Goal: Information Seeking & Learning: Learn about a topic

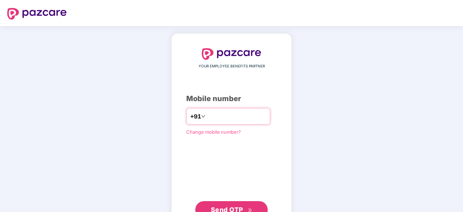
click at [209, 120] on input "number" at bounding box center [236, 117] width 59 height 12
type input "**********"
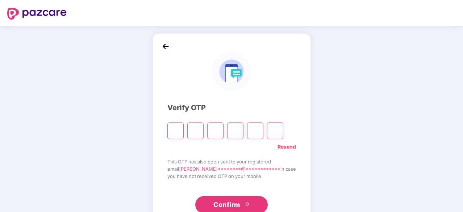
type input "*"
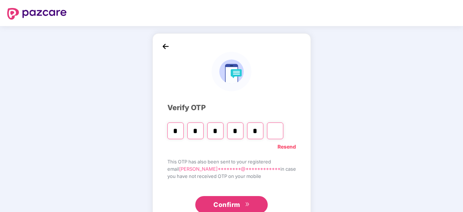
type input "*"
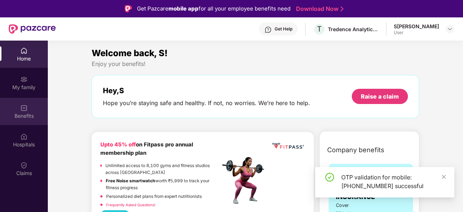
click at [17, 110] on div "Benefits" at bounding box center [24, 111] width 48 height 27
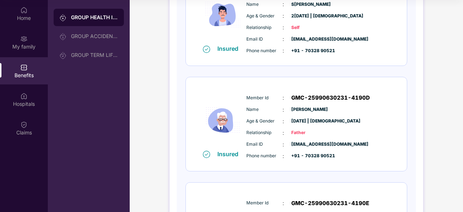
scroll to position [133, 0]
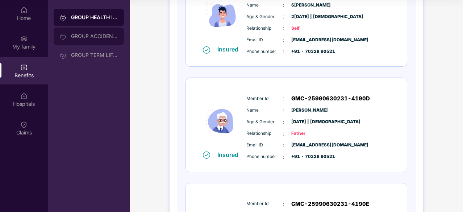
click at [95, 35] on div "GROUP ACCIDENTAL INSURANCE" at bounding box center [94, 36] width 47 height 6
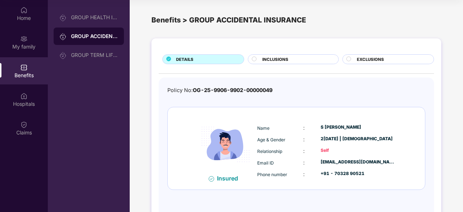
scroll to position [11, 0]
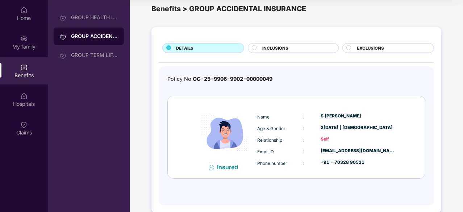
click at [279, 46] on span "INCLUSIONS" at bounding box center [275, 48] width 26 height 7
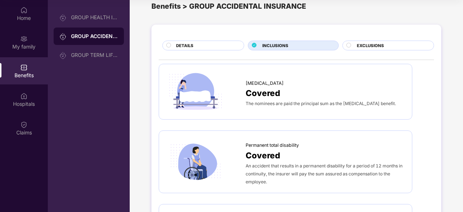
scroll to position [0, 0]
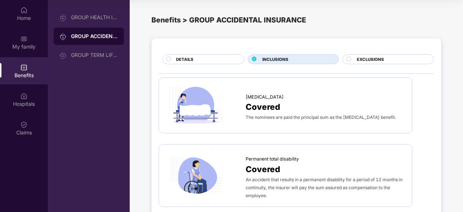
click at [391, 63] on div "EXCLUSIONS" at bounding box center [391, 60] width 77 height 8
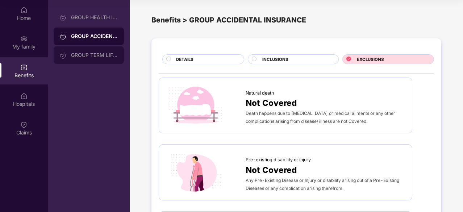
click at [86, 50] on div "GROUP TERM LIFE INSURANCE" at bounding box center [89, 54] width 70 height 17
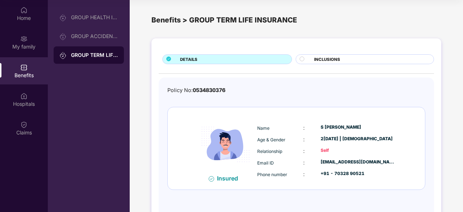
click at [322, 63] on div "INCLUSIONS" at bounding box center [371, 60] width 120 height 8
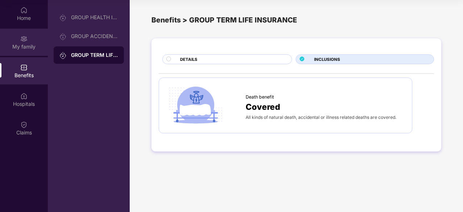
click at [24, 45] on div "My family" at bounding box center [24, 46] width 48 height 7
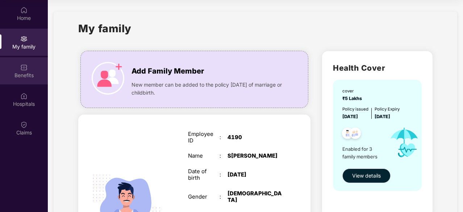
click at [25, 74] on div "Benefits" at bounding box center [24, 75] width 48 height 7
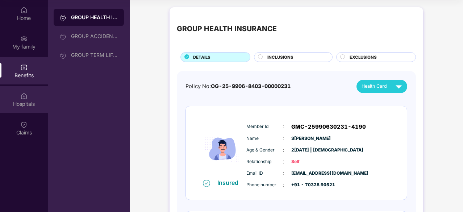
click at [24, 108] on div "Hospitals" at bounding box center [24, 99] width 48 height 27
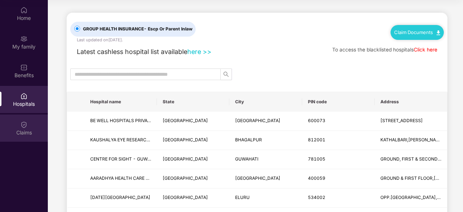
click at [30, 128] on div "Claims" at bounding box center [24, 128] width 48 height 27
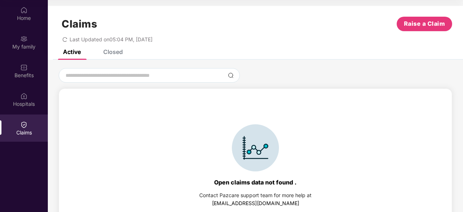
scroll to position [16, 0]
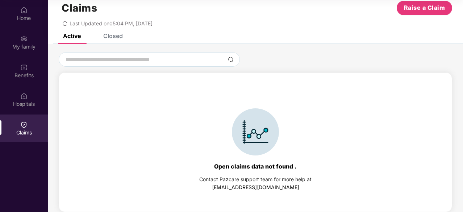
click at [120, 42] on div "Closed" at bounding box center [107, 36] width 30 height 16
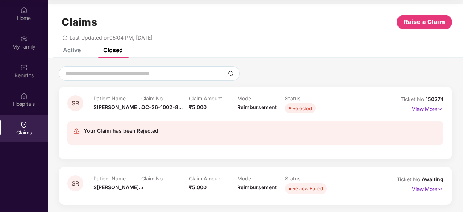
scroll to position [1, 0]
click at [436, 110] on p "View More" at bounding box center [428, 109] width 32 height 10
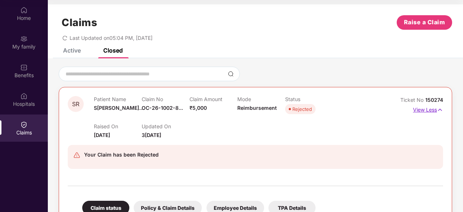
scroll to position [25, 0]
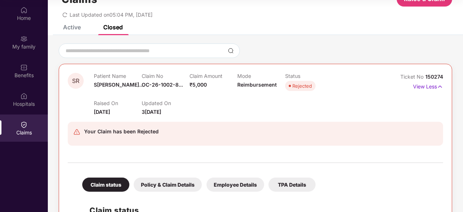
click at [136, 133] on div "Your Claim has been Rejected" at bounding box center [121, 131] width 75 height 9
click at [76, 133] on img at bounding box center [76, 131] width 7 height 7
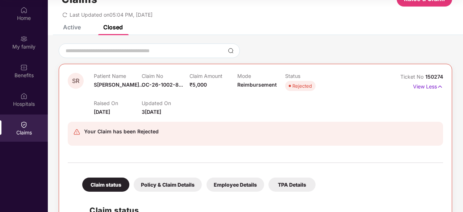
click at [120, 116] on div "Your Claim has been Rejected" at bounding box center [256, 134] width 376 height 36
click at [76, 133] on img at bounding box center [76, 131] width 7 height 7
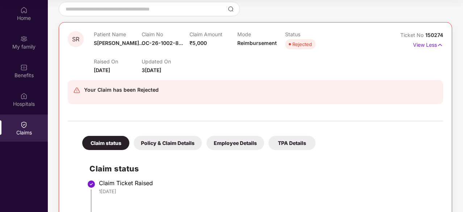
scroll to position [66, 0]
click at [169, 149] on div "Policy & Claim Details" at bounding box center [168, 143] width 68 height 14
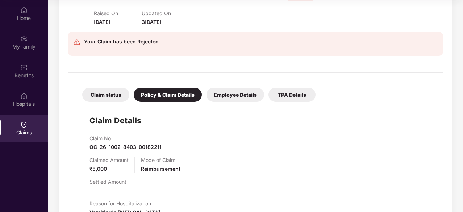
scroll to position [113, 0]
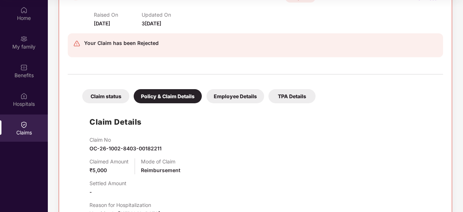
click at [235, 94] on div "Employee Details" at bounding box center [236, 96] width 58 height 14
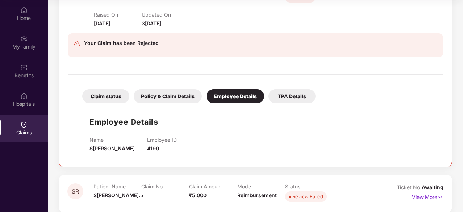
click at [297, 98] on div "TPA Details" at bounding box center [292, 96] width 47 height 14
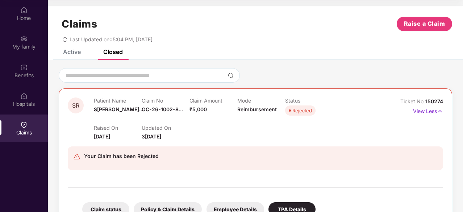
scroll to position [0, 0]
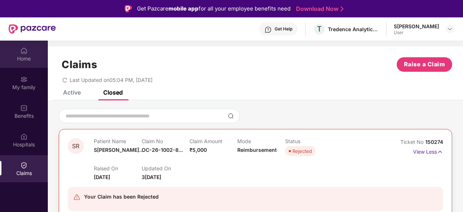
click at [24, 57] on div "Home" at bounding box center [24, 58] width 48 height 7
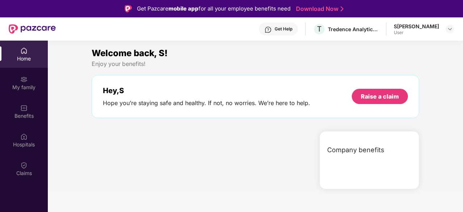
scroll to position [41, 0]
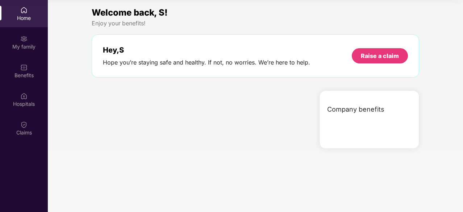
click at [372, 128] on div "Company benefits" at bounding box center [369, 117] width 131 height 35
click at [343, 111] on span "Company benefits" at bounding box center [355, 109] width 57 height 10
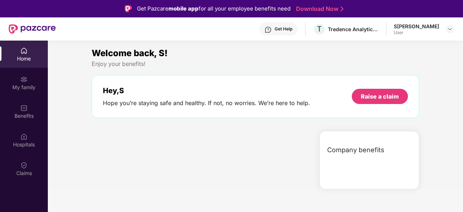
click at [346, 150] on span "Company benefits" at bounding box center [355, 150] width 57 height 10
click at [162, 82] on div "Hey, S Hope you’re staying safe and healthy. If not, no worries. We’re here to …" at bounding box center [256, 96] width 328 height 43
click at [423, 33] on div "User" at bounding box center [416, 33] width 45 height 6
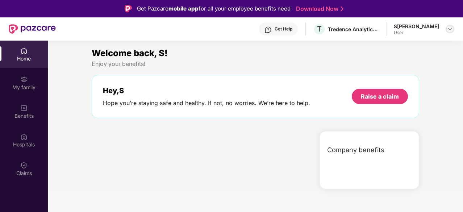
click at [449, 27] on img at bounding box center [450, 29] width 6 height 6
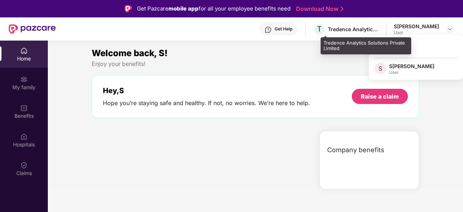
click at [356, 28] on div "Tredence Analytics Solutions Private Limited" at bounding box center [353, 29] width 51 height 7
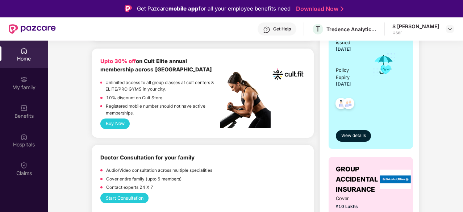
scroll to position [250, 0]
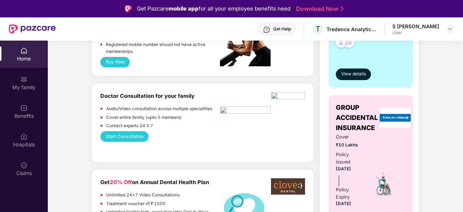
click at [120, 136] on button "Start Consultation" at bounding box center [124, 136] width 48 height 11
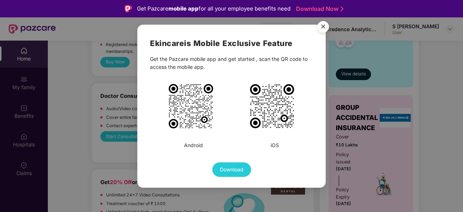
click at [326, 26] on img "Close" at bounding box center [323, 28] width 20 height 20
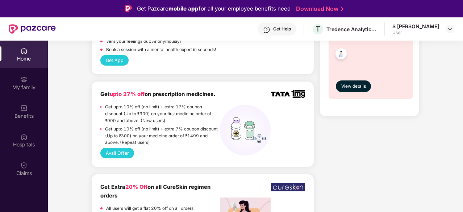
scroll to position [600, 0]
click at [117, 152] on button "Avail Offer" at bounding box center [117, 153] width 34 height 11
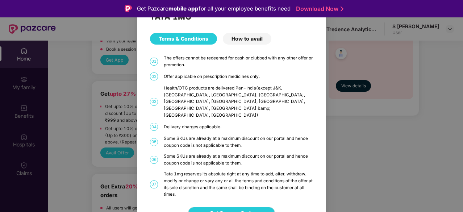
scroll to position [8, 0]
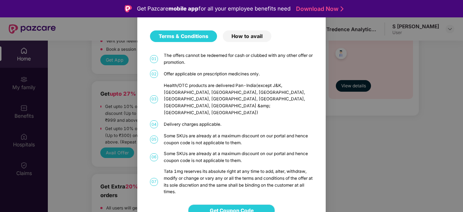
click at [241, 207] on span "Get Coupon Code" at bounding box center [232, 211] width 44 height 8
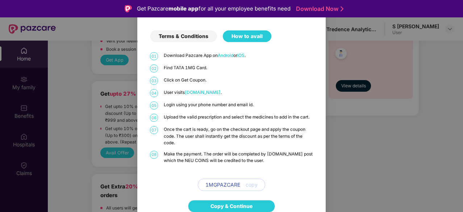
click at [86, 155] on div "TATA 1MG Terms & Conditions How to avail 01 Download Pazcare App on Android or …" at bounding box center [231, 106] width 463 height 212
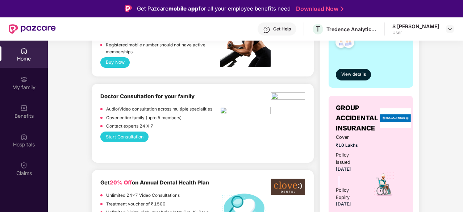
scroll to position [245, 0]
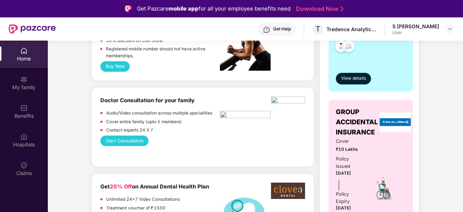
click at [133, 145] on button "Start Consultation" at bounding box center [124, 141] width 48 height 11
